Goal: Book appointment/travel/reservation

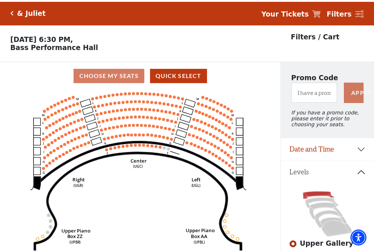
scroll to position [34, 0]
